Goal: Use online tool/utility: Utilize a website feature to perform a specific function

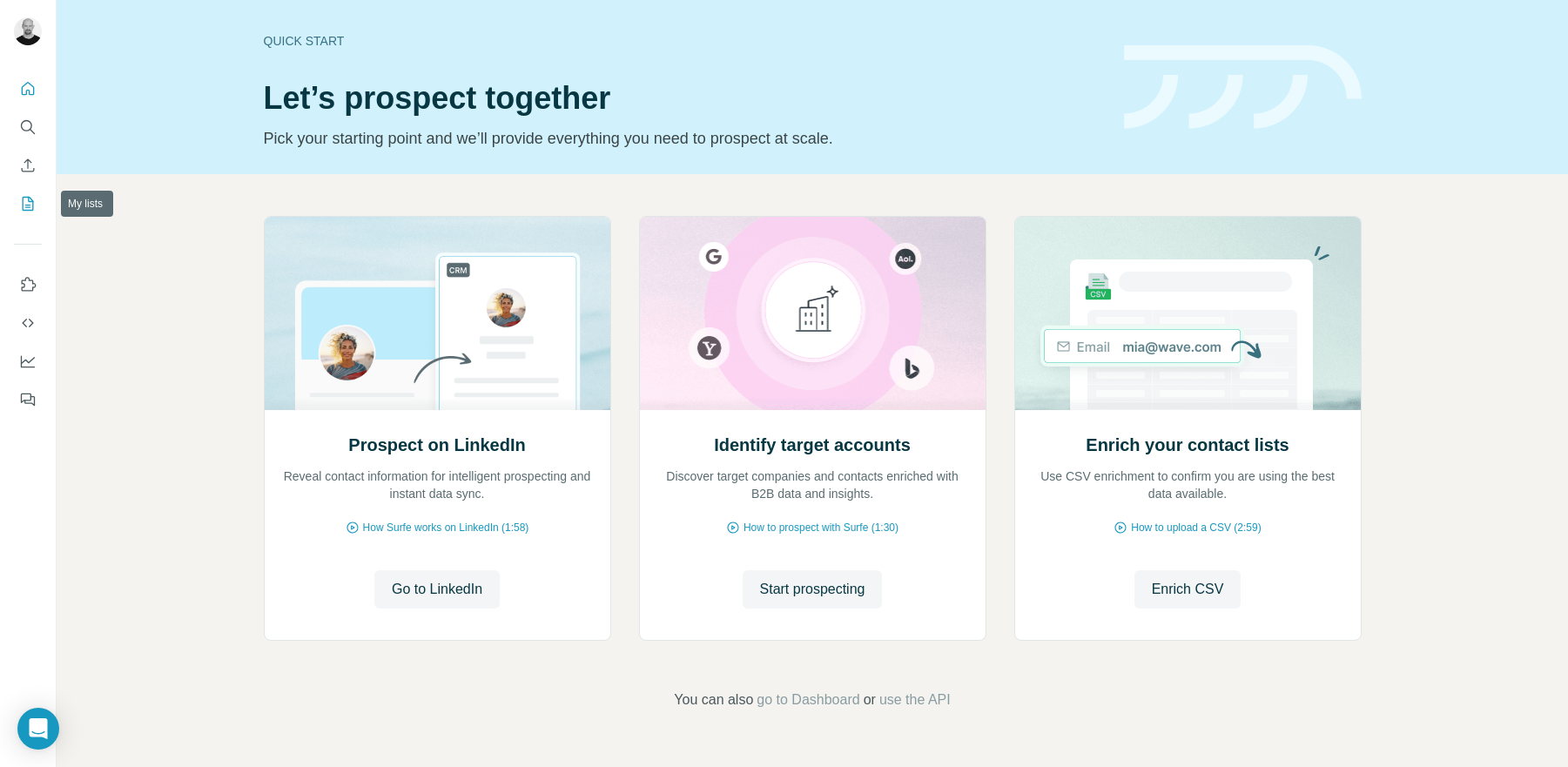
click at [30, 201] on icon "My lists" at bounding box center [30, 202] width 9 height 11
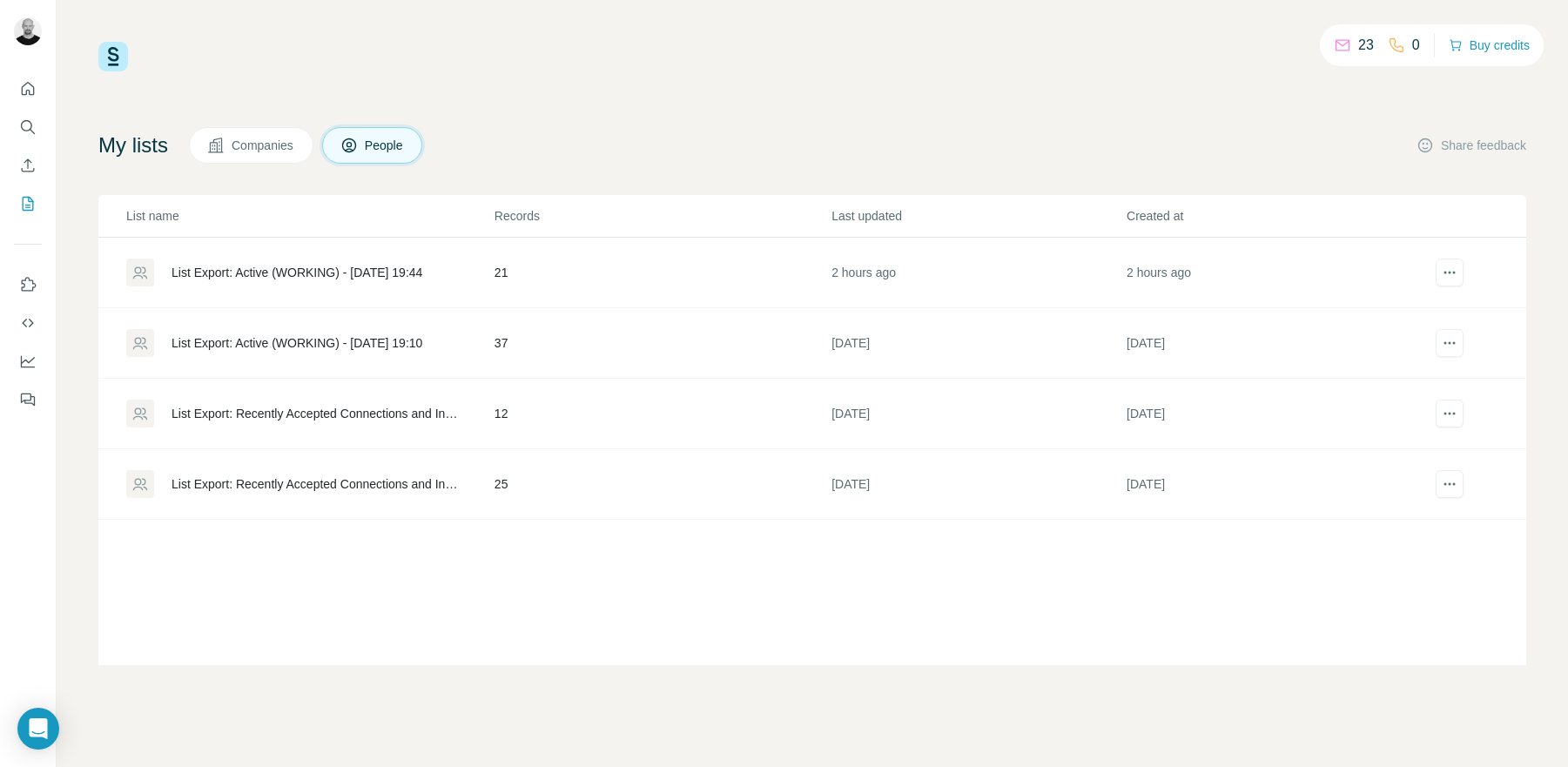
click at [260, 275] on div "List Export: Active (WORKING) - [DATE] 19:44" at bounding box center [297, 273] width 251 height 18
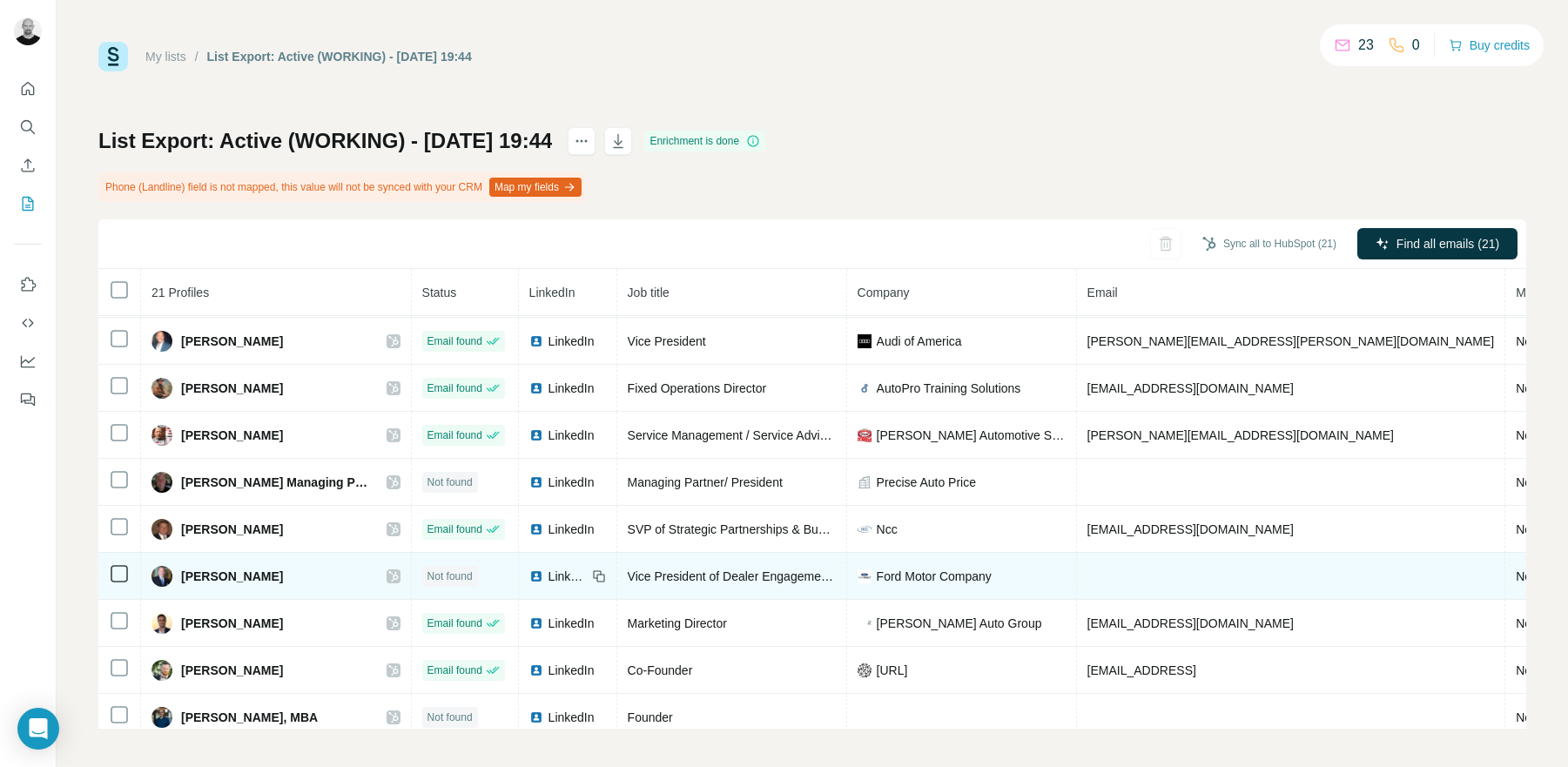
scroll to position [344, 0]
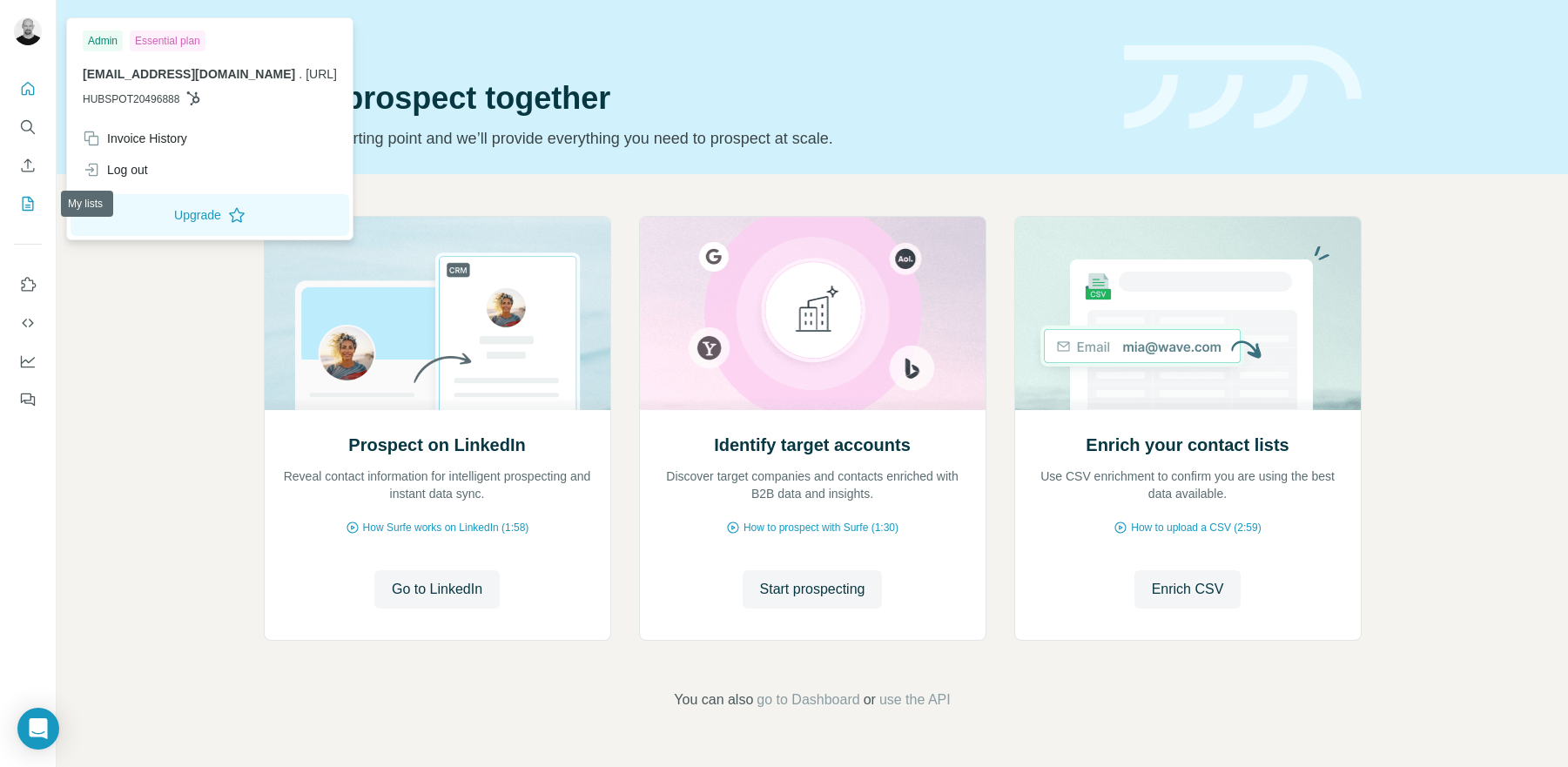
click at [33, 208] on icon "My lists" at bounding box center [28, 204] width 11 height 14
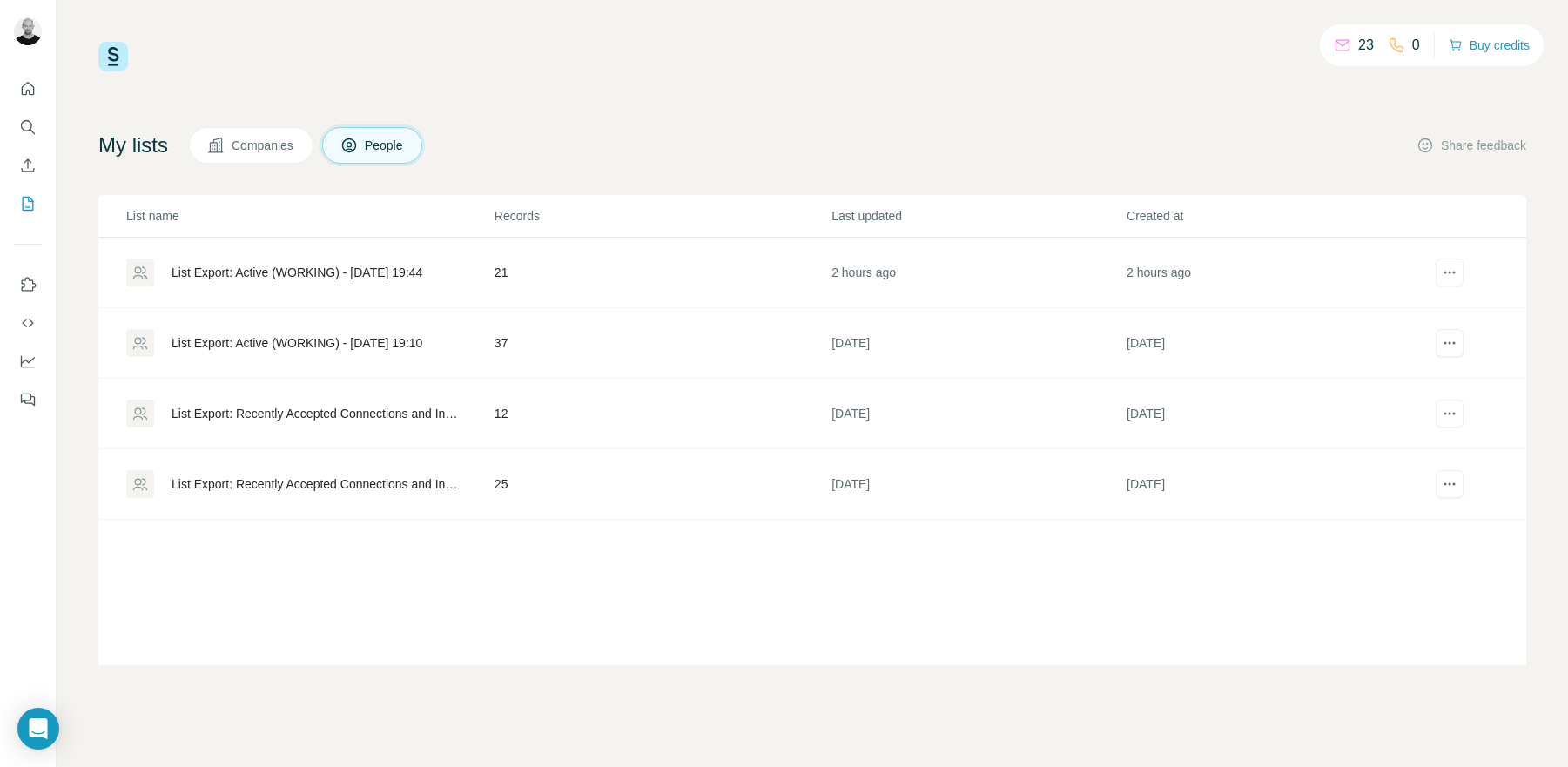
click at [285, 249] on td "List Export: Active (WORKING) - [DATE] 19:44" at bounding box center [296, 273] width 396 height 71
click at [279, 262] on div "List Export: Active (WORKING) - [DATE] 19:44" at bounding box center [309, 273] width 366 height 28
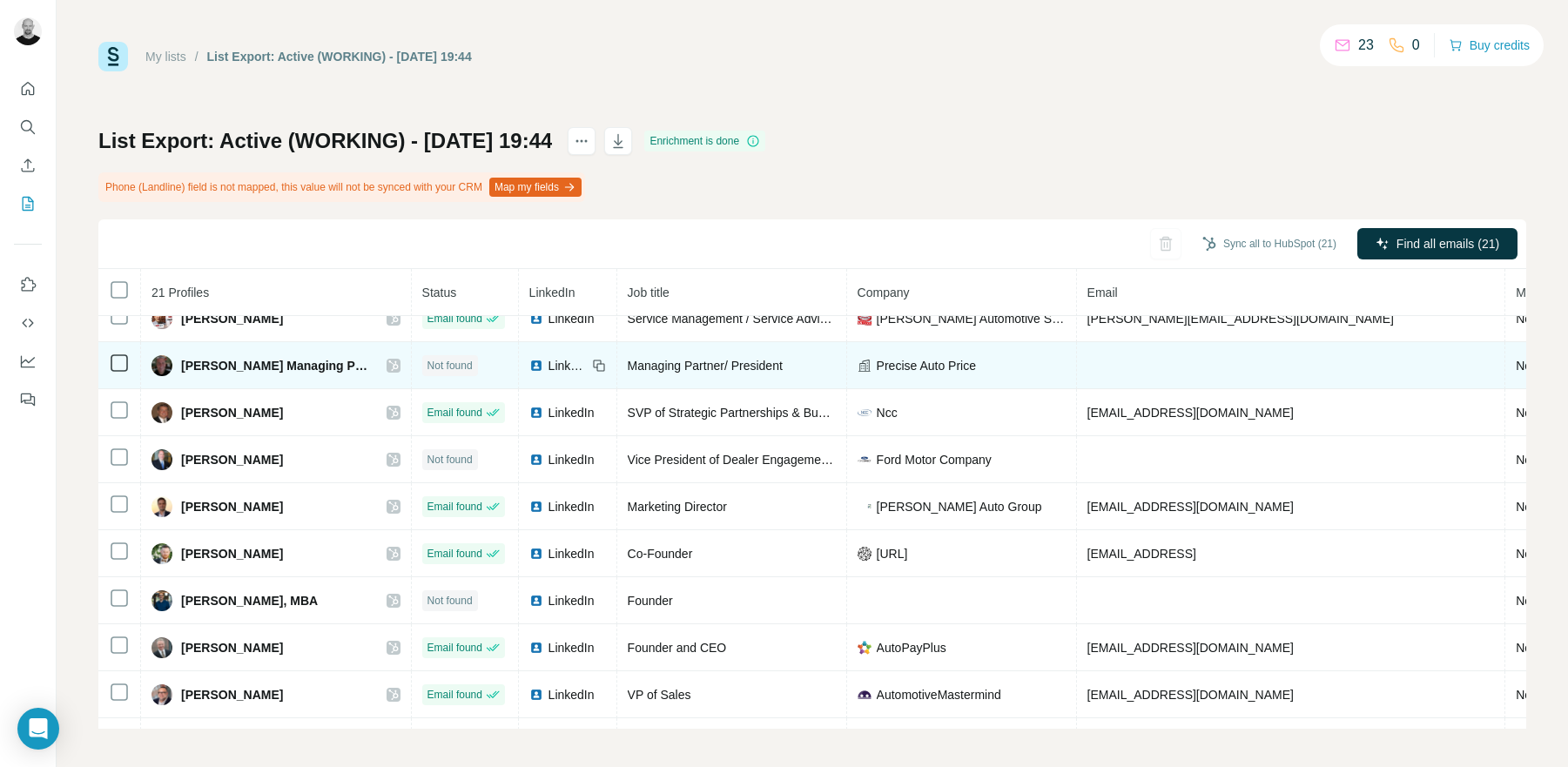
scroll to position [455, 0]
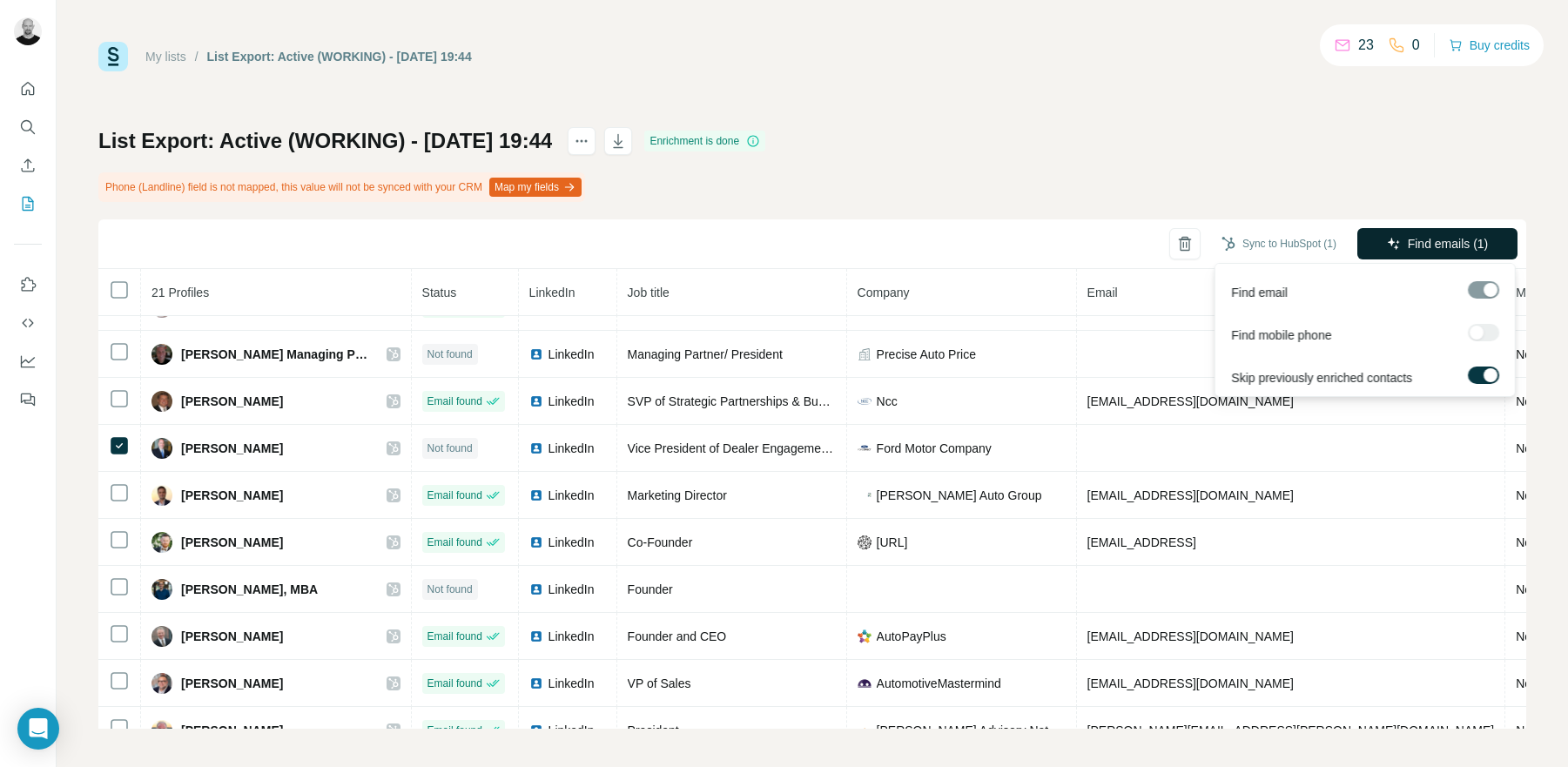
click at [1446, 232] on button "Find emails (1)" at bounding box center [1436, 243] width 160 height 31
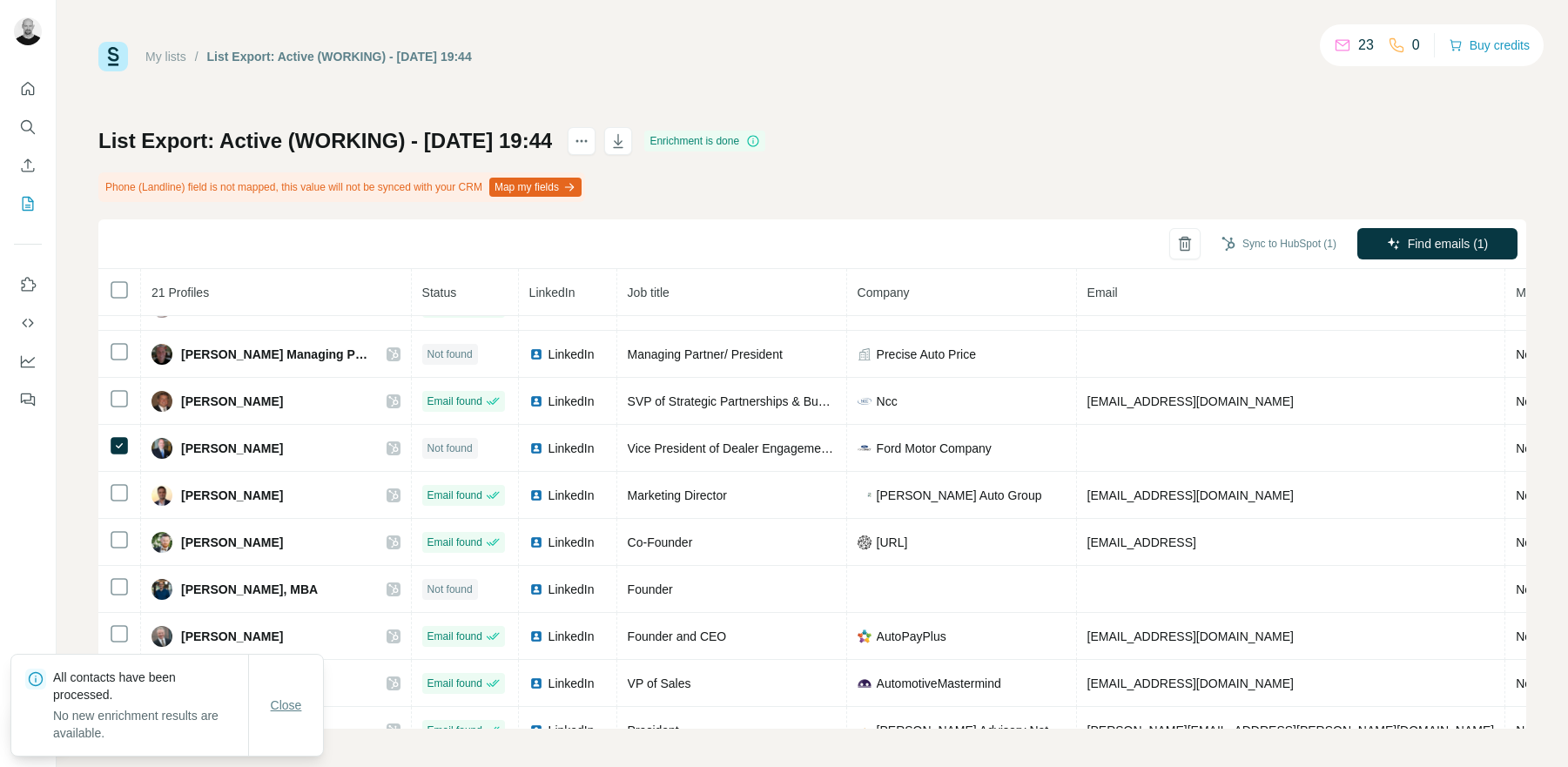
click at [287, 708] on span "Close" at bounding box center [286, 705] width 31 height 18
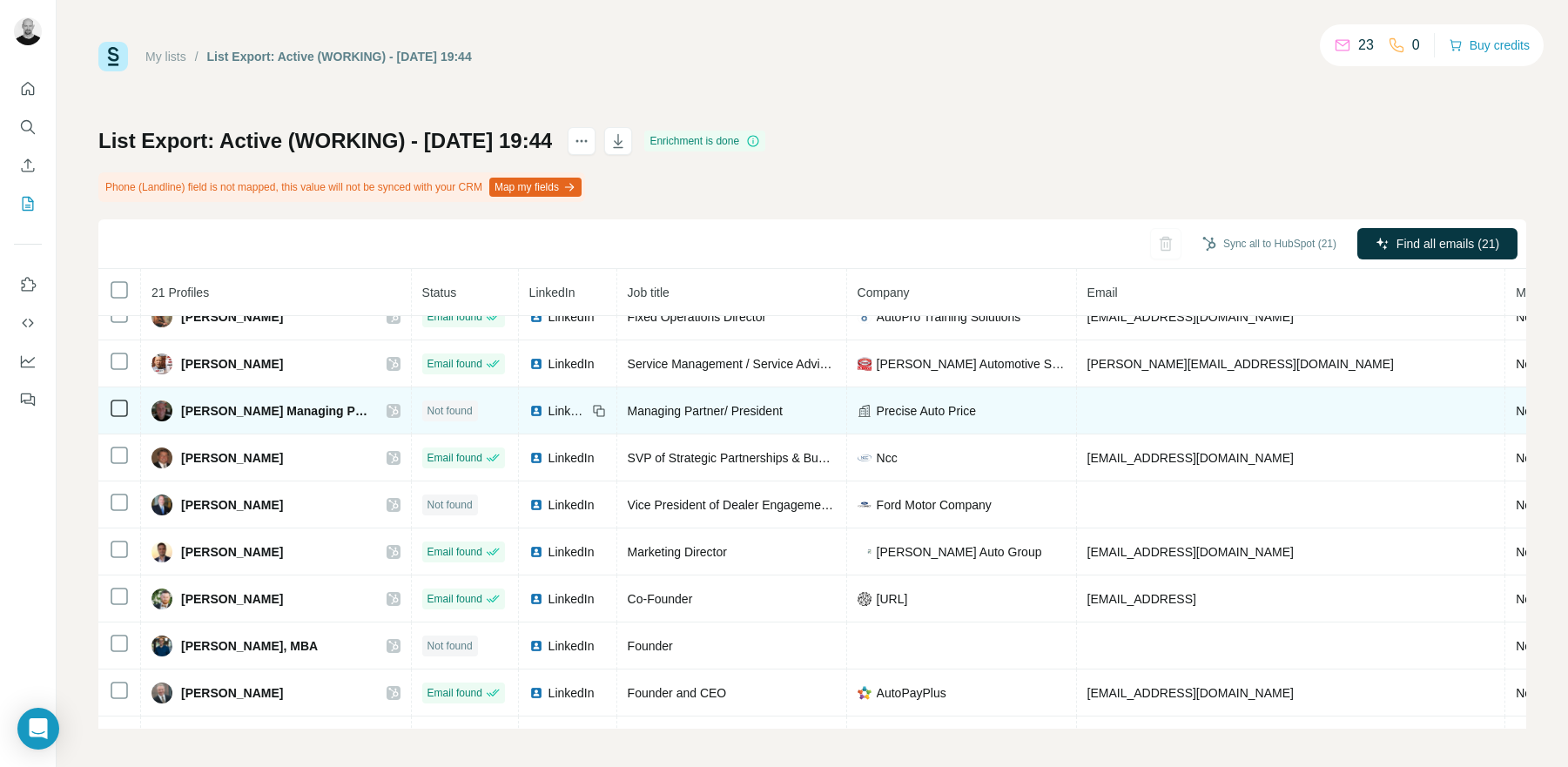
scroll to position [402, 0]
